Goal: Information Seeking & Learning: Learn about a topic

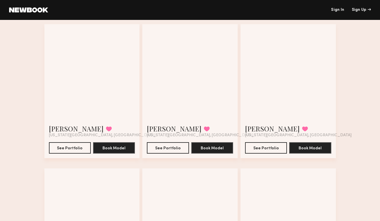
scroll to position [908, 0]
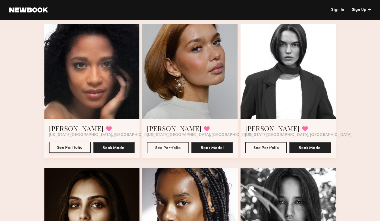
click at [71, 147] on button "See Portfolio" at bounding box center [70, 147] width 42 height 11
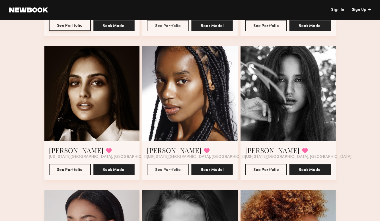
scroll to position [1031, 0]
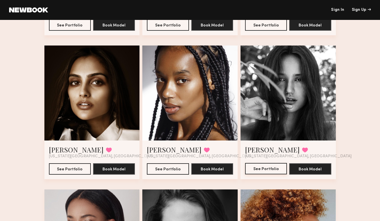
click at [271, 169] on button "See Portfolio" at bounding box center [266, 168] width 42 height 11
click at [157, 171] on button "See Portfolio" at bounding box center [168, 168] width 42 height 11
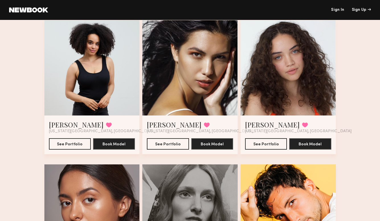
scroll to position [1634, 0]
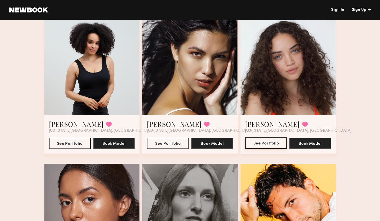
click at [277, 141] on button "See Portfolio" at bounding box center [266, 143] width 42 height 11
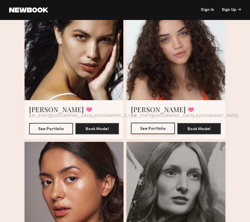
scroll to position [2459, 0]
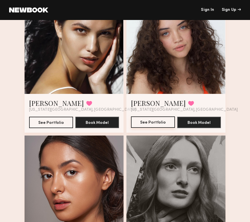
click at [158, 120] on button "See Portfolio" at bounding box center [153, 121] width 44 height 11
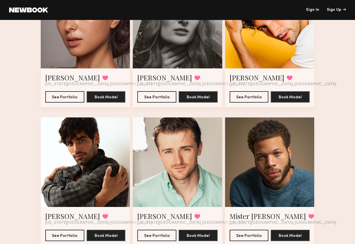
scroll to position [1747, 0]
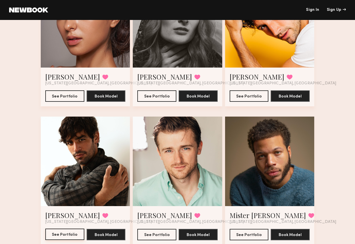
click at [62, 221] on button "See Portfolio" at bounding box center [64, 233] width 39 height 11
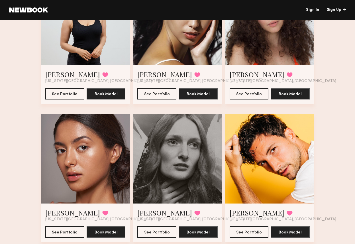
scroll to position [1620, 0]
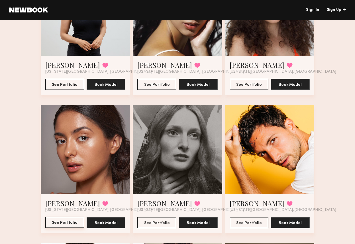
click at [72, 221] on button "See Portfolio" at bounding box center [64, 221] width 39 height 11
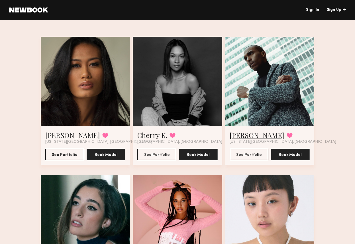
scroll to position [32, 0]
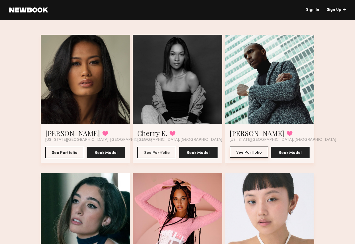
click at [254, 152] on button "See Portfolio" at bounding box center [249, 151] width 39 height 11
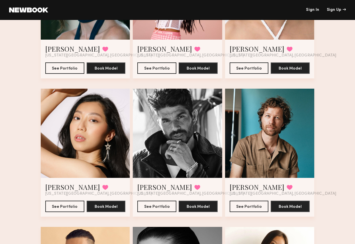
scroll to position [267, 0]
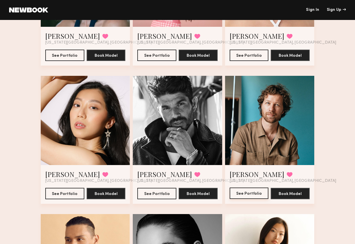
click at [243, 190] on button "See Portfolio" at bounding box center [249, 192] width 39 height 11
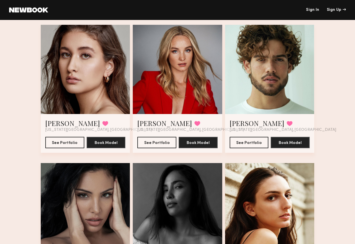
scroll to position [1293, 0]
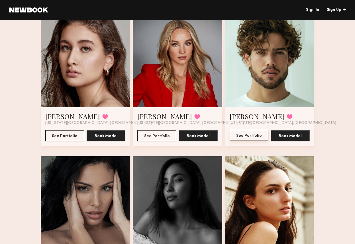
click at [249, 136] on button "See Portfolio" at bounding box center [249, 135] width 39 height 11
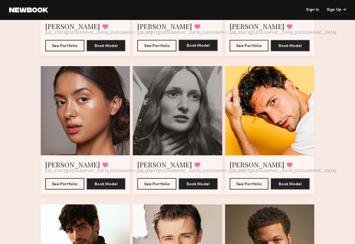
scroll to position [1660, 0]
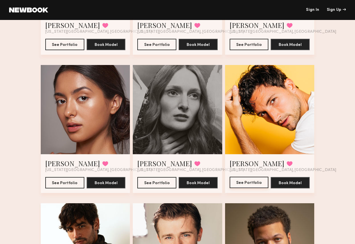
click at [255, 180] on button "See Portfolio" at bounding box center [249, 182] width 39 height 11
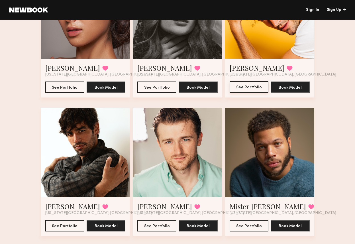
scroll to position [1767, 0]
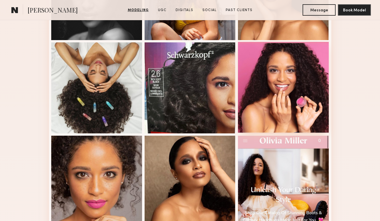
scroll to position [219, 0]
click at [276, 96] on div at bounding box center [283, 87] width 91 height 91
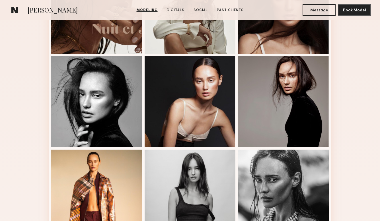
scroll to position [299, 0]
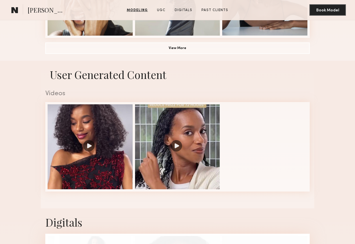
scroll to position [470, 0]
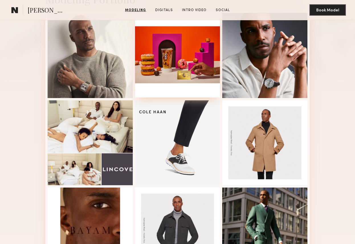
scroll to position [147, 0]
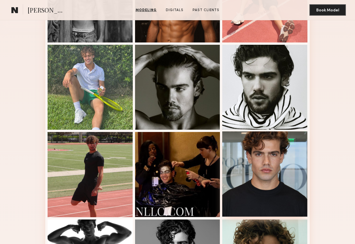
scroll to position [224, 0]
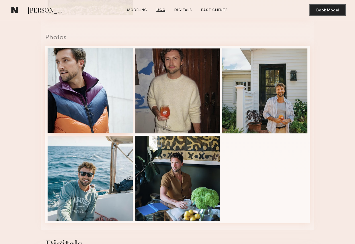
scroll to position [649, 0]
